Goal: Task Accomplishment & Management: Complete application form

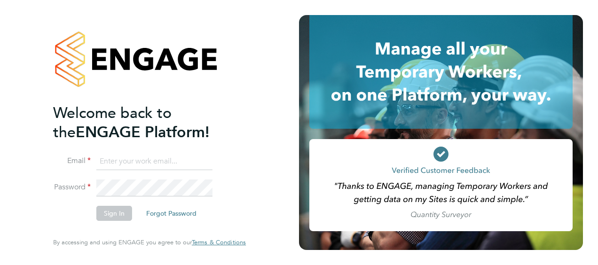
click at [139, 159] on input at bounding box center [154, 161] width 116 height 17
type input "gemma.ladgrove@hays.com"
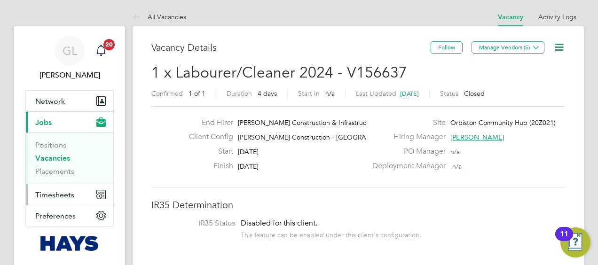
click at [53, 197] on span "Timesheets" at bounding box center [54, 195] width 39 height 9
click at [60, 195] on span "Timesheets" at bounding box center [54, 195] width 39 height 9
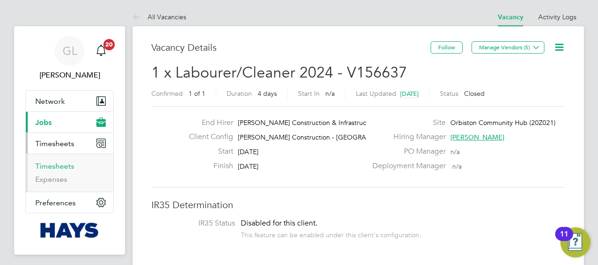
click at [52, 168] on link "Timesheets" at bounding box center [54, 166] width 39 height 9
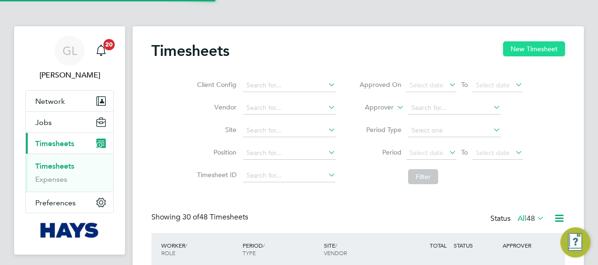
click at [534, 48] on button "New Timesheet" at bounding box center [534, 48] width 62 height 15
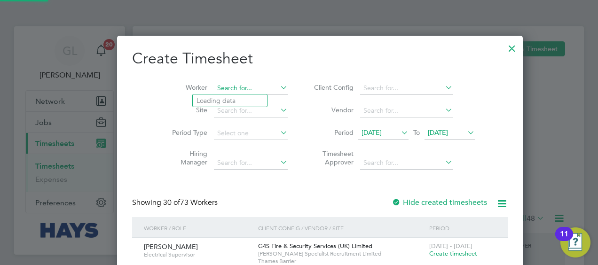
click at [215, 85] on input at bounding box center [251, 88] width 74 height 13
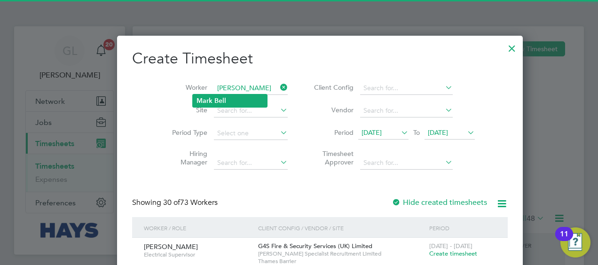
click at [223, 96] on li "[PERSON_NAME]" at bounding box center [230, 101] width 74 height 13
type input "[PERSON_NAME]"
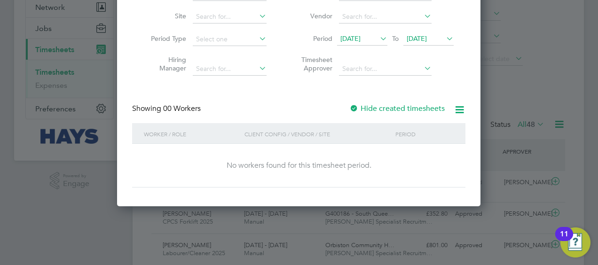
click at [357, 106] on div at bounding box center [354, 108] width 9 height 9
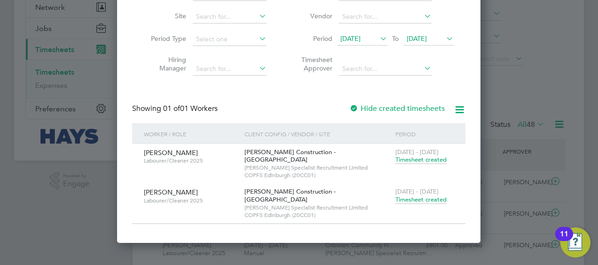
click at [425, 196] on span "Timesheet created" at bounding box center [421, 200] width 51 height 8
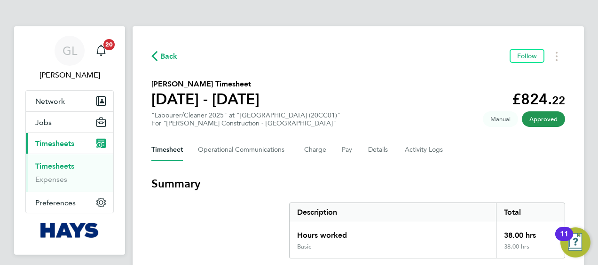
click at [154, 52] on icon "button" at bounding box center [154, 56] width 6 height 10
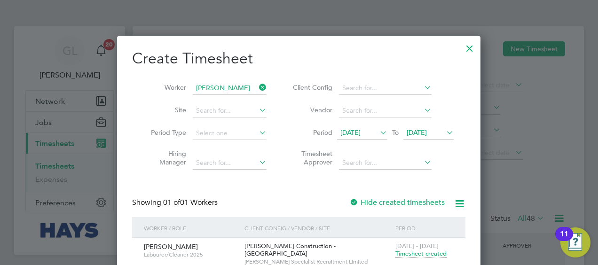
click at [257, 85] on icon at bounding box center [257, 87] width 0 height 13
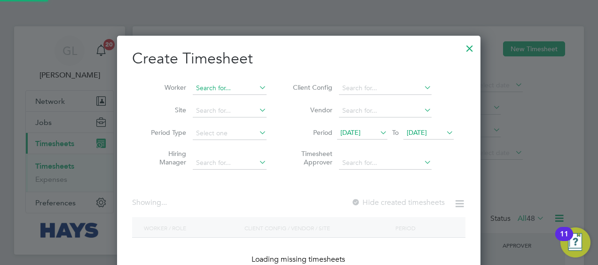
click at [207, 85] on input at bounding box center [230, 88] width 74 height 13
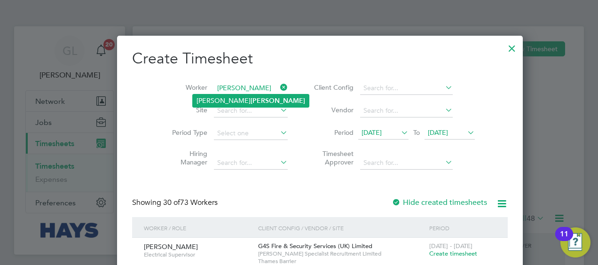
click at [251, 98] on b "[PERSON_NAME]" at bounding box center [278, 101] width 55 height 8
type input "[PERSON_NAME]"
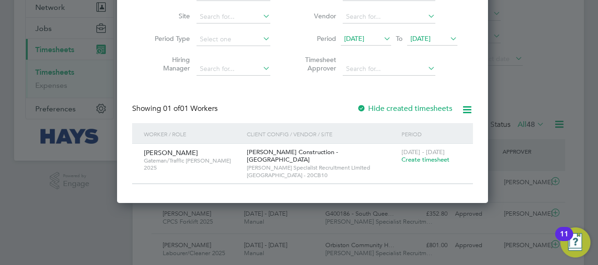
click at [168, 151] on span "[PERSON_NAME]" at bounding box center [171, 153] width 54 height 8
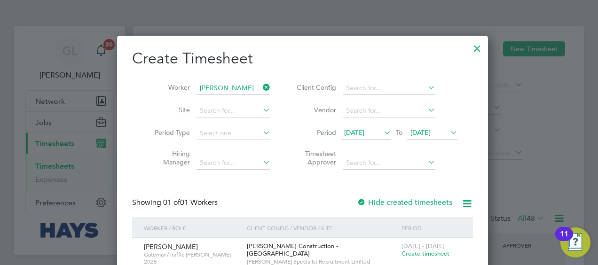
click at [469, 50] on div at bounding box center [477, 46] width 17 height 17
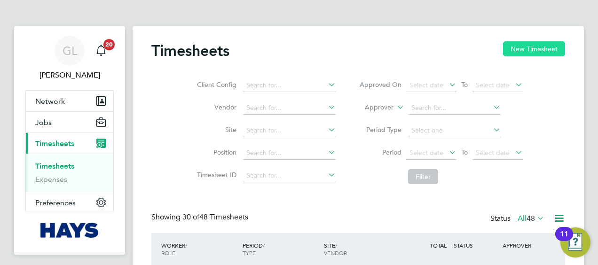
click at [538, 43] on button "New Timesheet" at bounding box center [534, 48] width 62 height 15
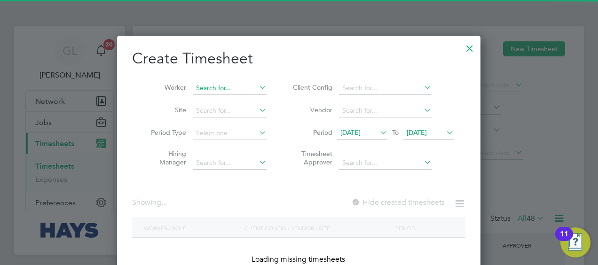
scroll to position [1736, 364]
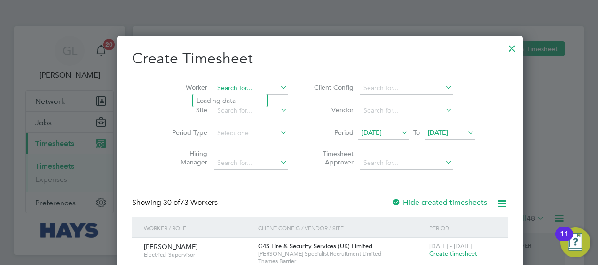
click at [214, 82] on input at bounding box center [251, 88] width 74 height 13
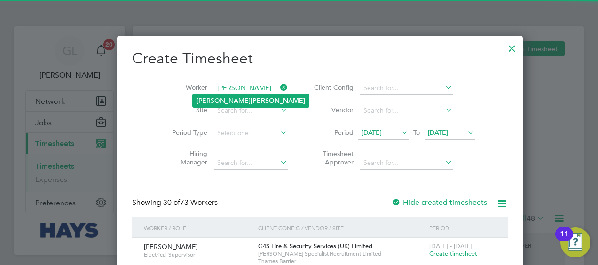
click at [251, 99] on b "[PERSON_NAME]" at bounding box center [278, 101] width 55 height 8
type input "[PERSON_NAME]"
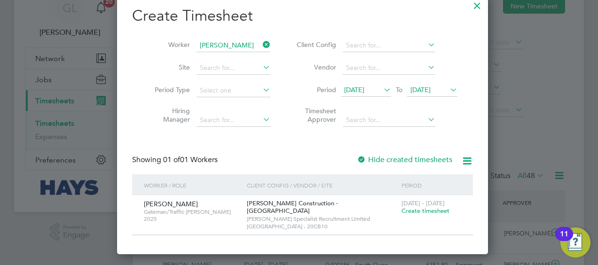
scroll to position [47, 0]
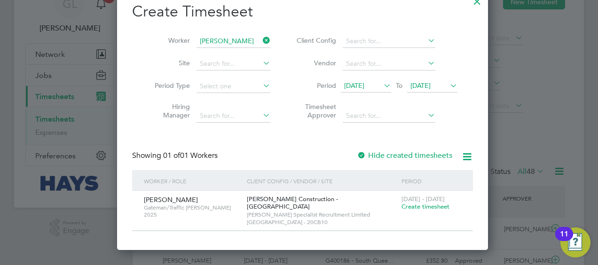
click at [425, 211] on div "[DATE] - [DATE] Create timesheet" at bounding box center [431, 203] width 64 height 25
click at [418, 202] on span "[DATE] - [DATE]" at bounding box center [423, 199] width 43 height 8
click at [425, 208] on span "Create timesheet" at bounding box center [426, 207] width 48 height 8
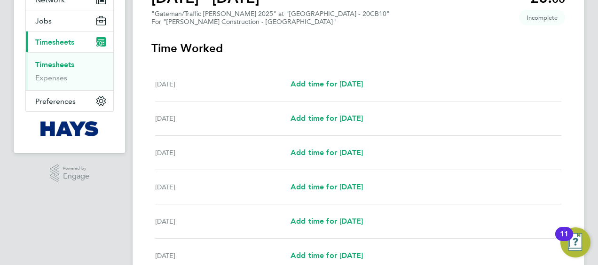
scroll to position [131, 0]
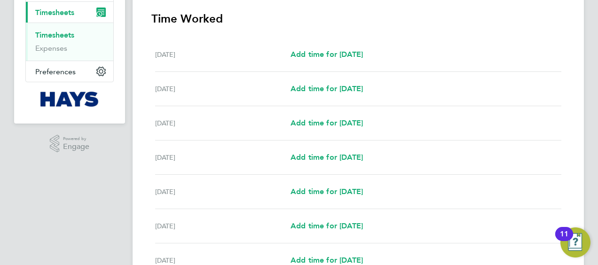
click at [319, 116] on div "[DATE] Add time for [DATE] Add time for [DATE]" at bounding box center [358, 123] width 406 height 34
click at [327, 121] on span "Add time for [DATE]" at bounding box center [327, 123] width 72 height 9
select select "30"
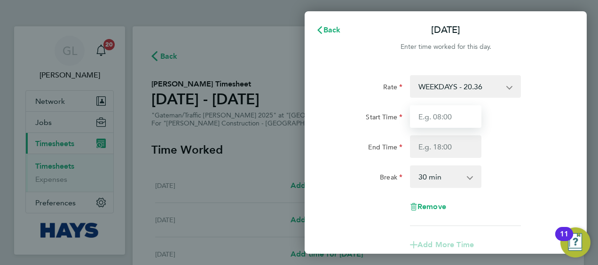
drag, startPoint x: 450, startPoint y: 123, endPoint x: 446, endPoint y: 128, distance: 6.7
click at [449, 128] on div "Start Time End Time" at bounding box center [445, 131] width 237 height 53
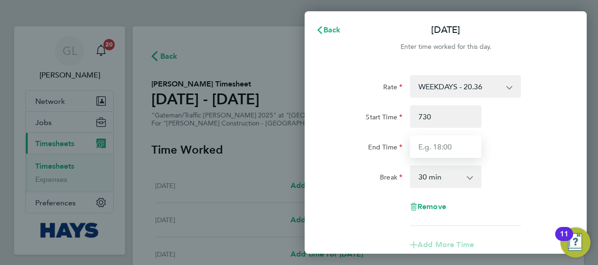
type input "07:30"
type input "16:00"
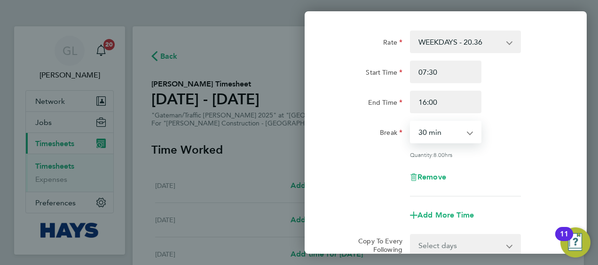
scroll to position [141, 0]
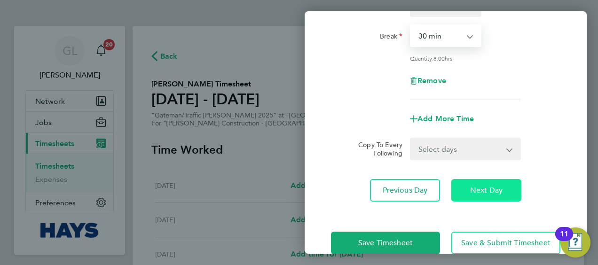
click at [461, 191] on button "Next Day" at bounding box center [487, 190] width 70 height 23
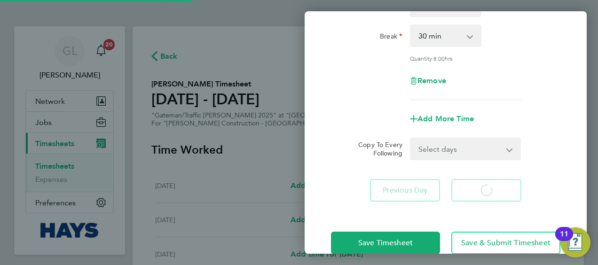
scroll to position [47, 0]
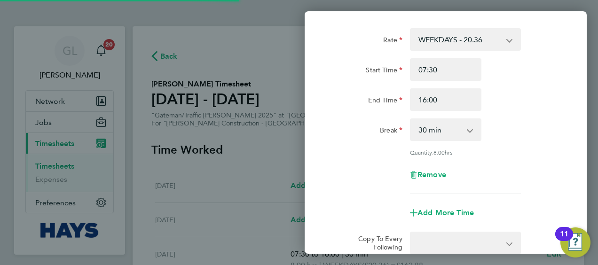
select select "30"
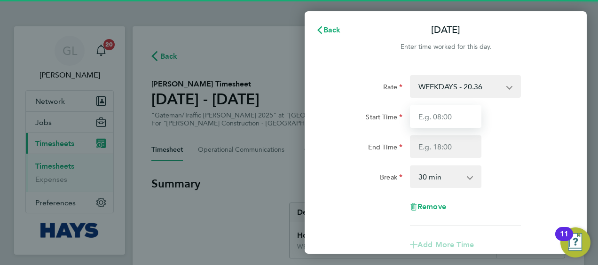
click at [434, 120] on input "Start Time" at bounding box center [446, 116] width 72 height 23
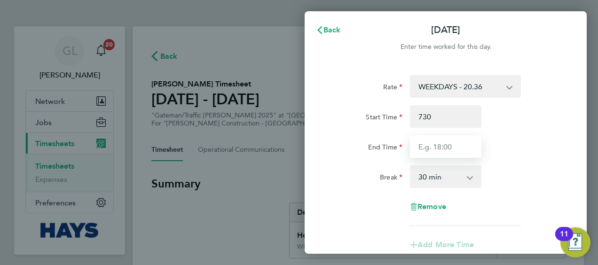
type input "07:30"
type input "16:00"
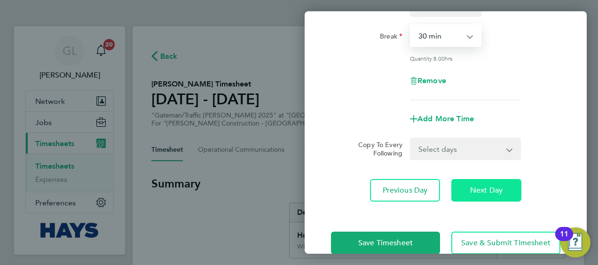
click at [471, 195] on button "Next Day" at bounding box center [487, 190] width 70 height 23
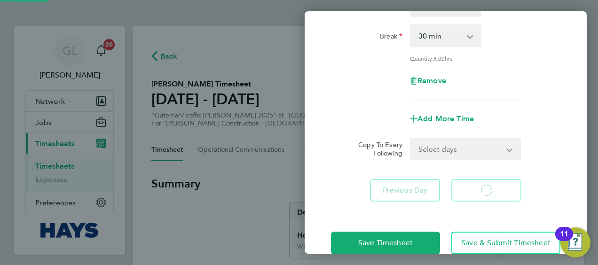
select select "30"
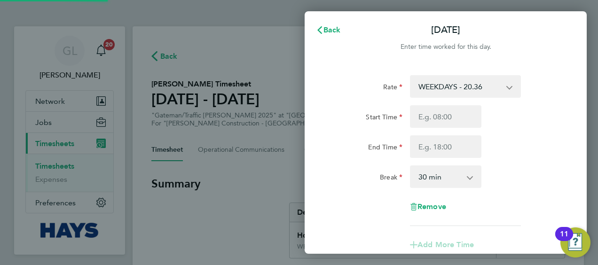
select select "30"
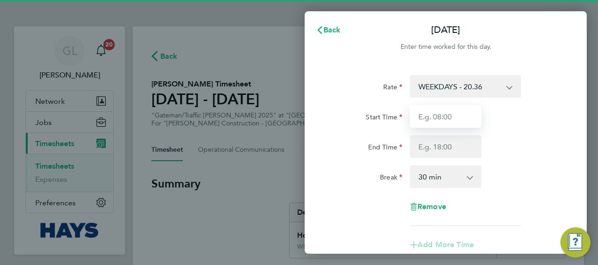
click at [426, 118] on input "Start Time" at bounding box center [446, 116] width 72 height 23
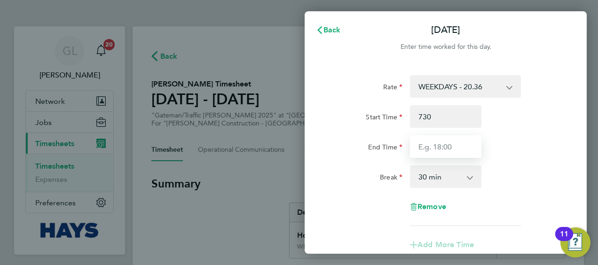
type input "07:30"
type input "16:00"
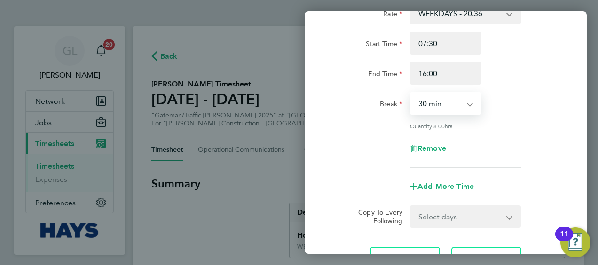
scroll to position [94, 0]
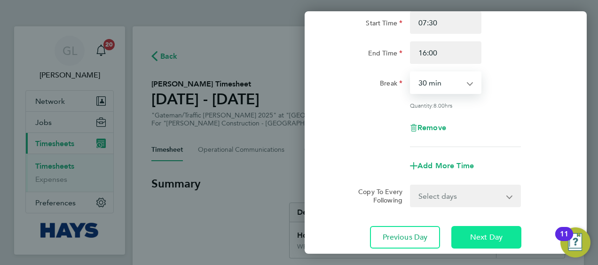
click at [482, 233] on span "Next Day" at bounding box center [486, 237] width 32 height 9
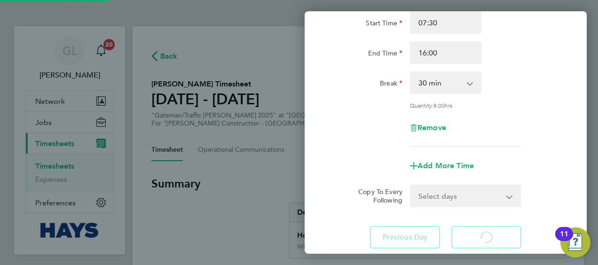
scroll to position [0, 0]
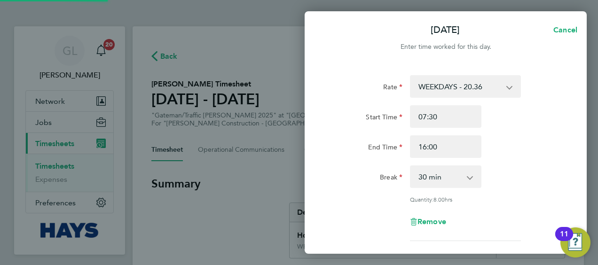
select select "30"
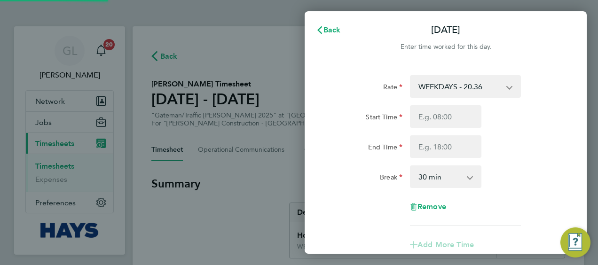
select select "30"
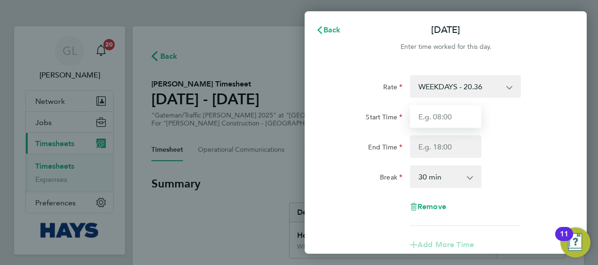
click at [437, 126] on input "Start Time" at bounding box center [446, 116] width 72 height 23
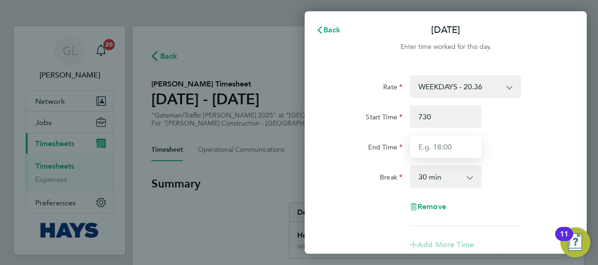
type input "07:30"
type input "16:00"
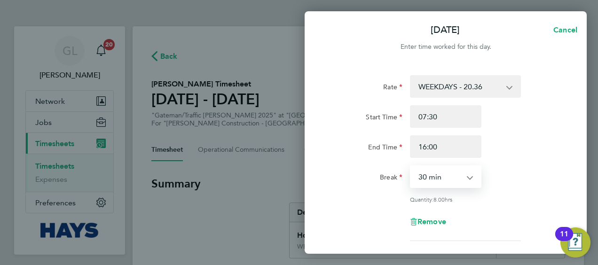
scroll to position [94, 0]
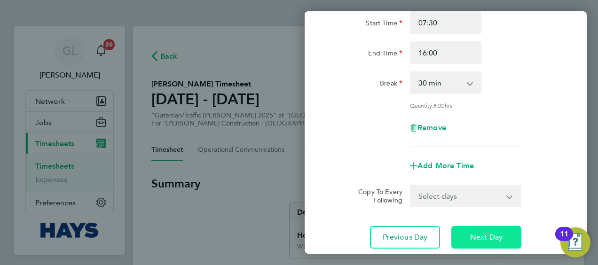
drag, startPoint x: 491, startPoint y: 240, endPoint x: 489, endPoint y: 231, distance: 9.0
click at [491, 240] on span "Next Day" at bounding box center [486, 237] width 32 height 9
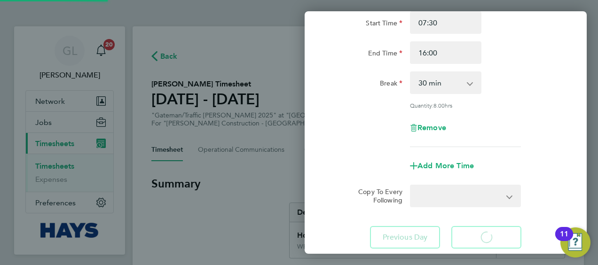
select select "30"
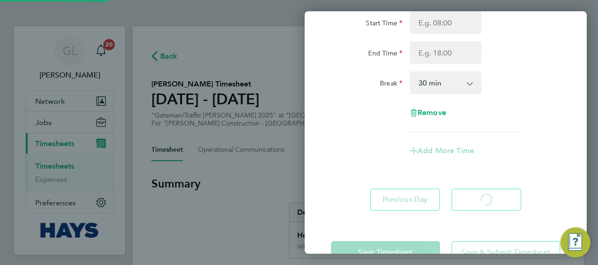
select select "30"
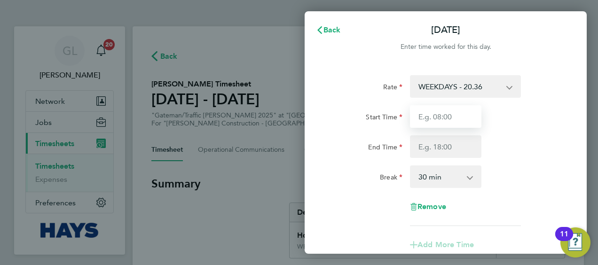
click at [444, 118] on input "Start Time" at bounding box center [446, 116] width 72 height 23
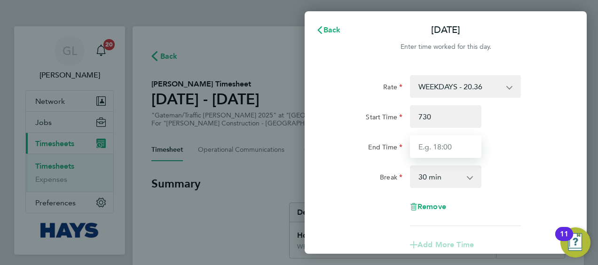
type input "07:30"
type input "15:00"
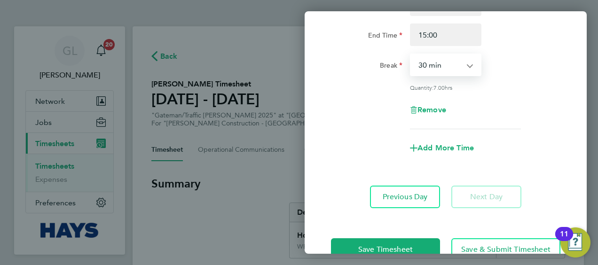
scroll to position [137, 0]
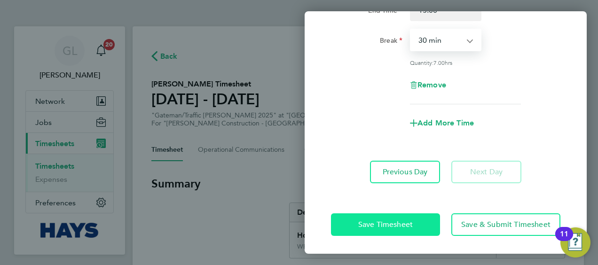
click at [383, 226] on span "Save Timesheet" at bounding box center [385, 224] width 55 height 9
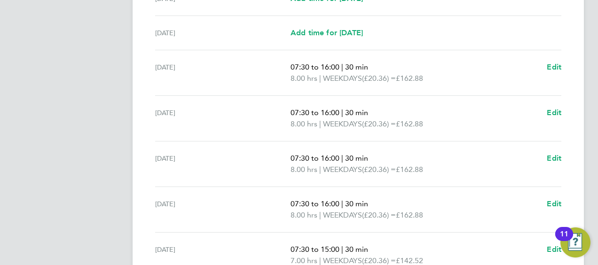
scroll to position [420, 0]
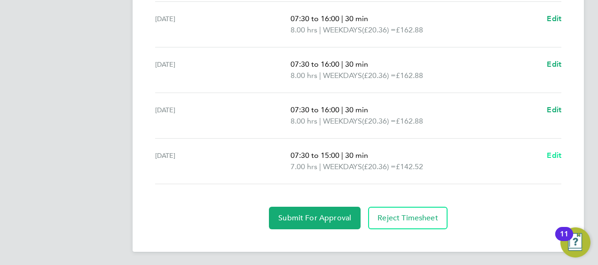
click at [551, 157] on span "Edit" at bounding box center [554, 155] width 15 height 9
select select "30"
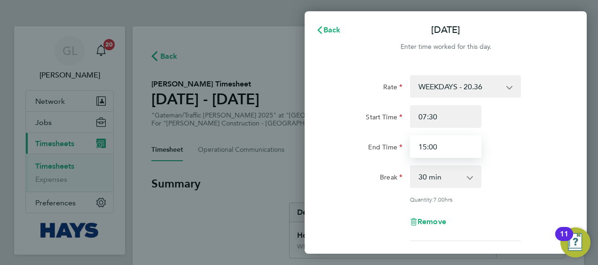
click at [440, 149] on input "15:00" at bounding box center [446, 146] width 72 height 23
type input "14:00"
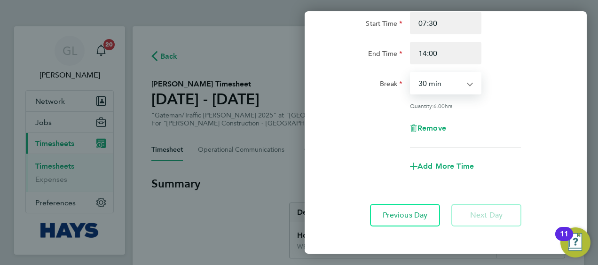
scroll to position [137, 0]
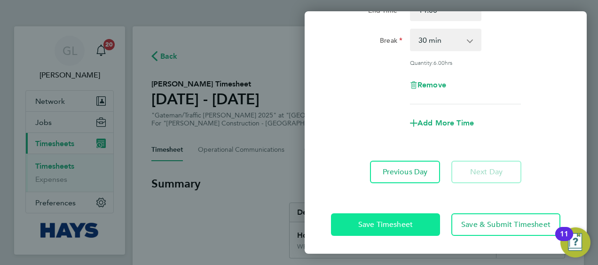
click at [386, 220] on span "Save Timesheet" at bounding box center [385, 224] width 55 height 9
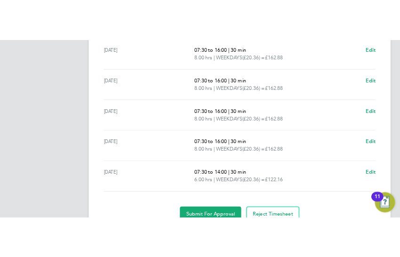
scroll to position [420, 0]
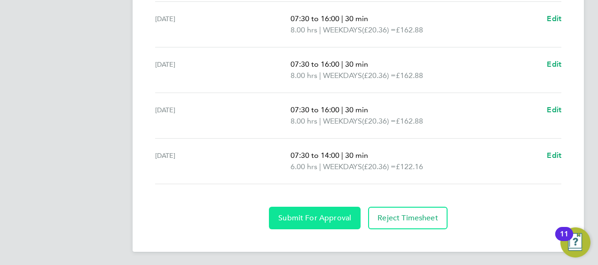
drag, startPoint x: 295, startPoint y: 216, endPoint x: 300, endPoint y: 215, distance: 4.7
click at [297, 215] on span "Submit For Approval" at bounding box center [315, 218] width 73 height 9
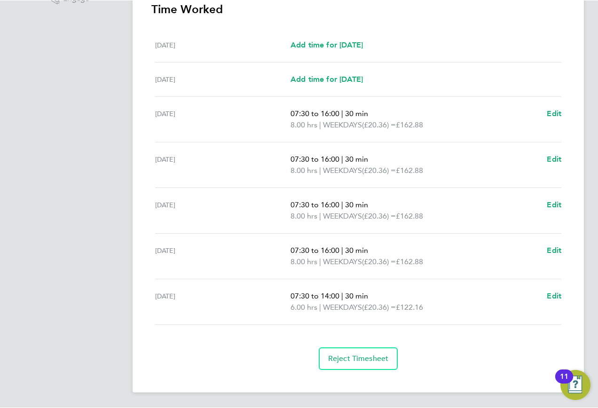
scroll to position [279, 0]
